Goal: Navigation & Orientation: Find specific page/section

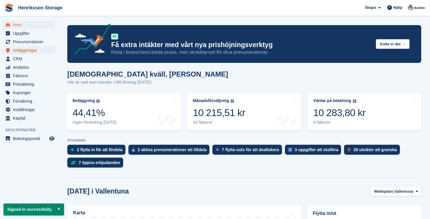
click at [27, 50] on span "Anläggningar" at bounding box center [30, 50] width 35 height 8
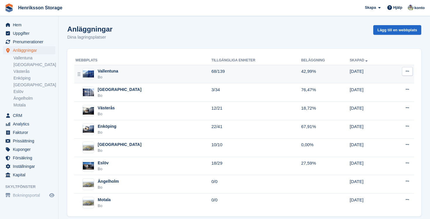
click at [104, 76] on div "Bo" at bounding box center [108, 77] width 20 height 6
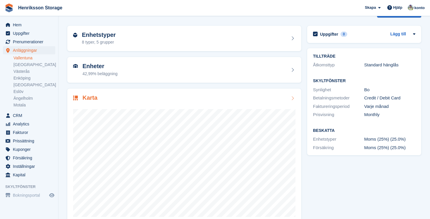
scroll to position [30, 0]
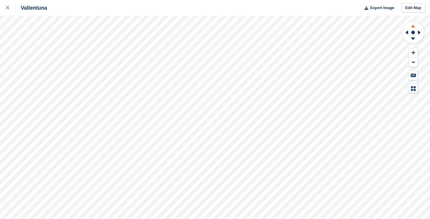
click at [415, 27] on icon at bounding box center [413, 25] width 15 height 7
click at [413, 39] on icon at bounding box center [413, 38] width 4 height 3
